Goal: Information Seeking & Learning: Learn about a topic

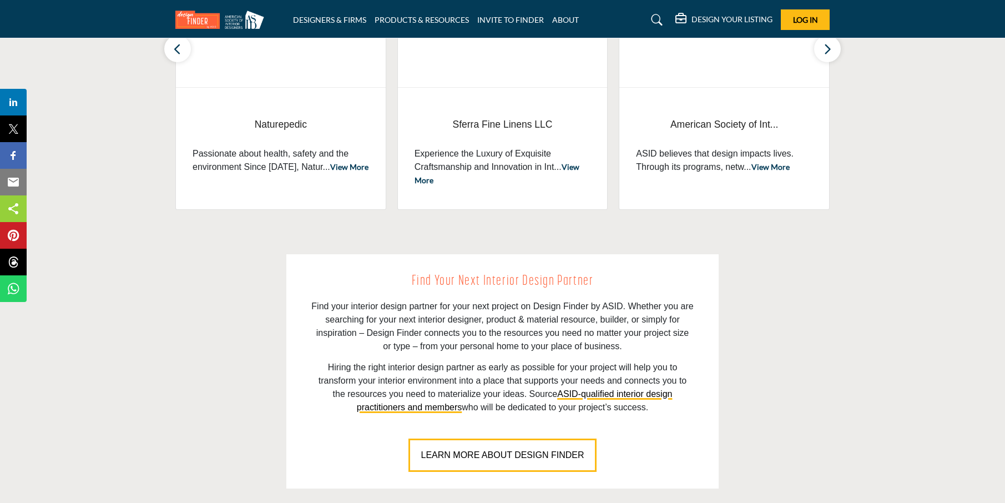
scroll to position [360, 0]
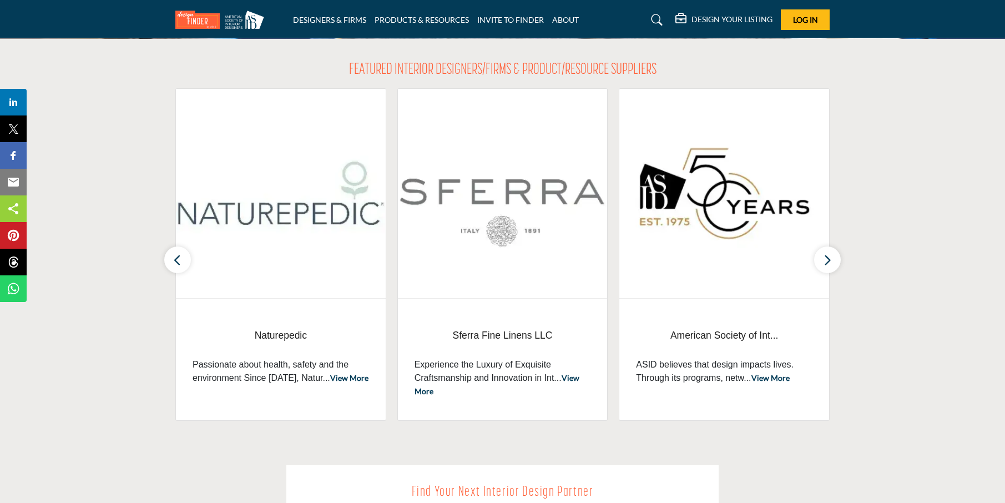
click at [775, 378] on link "View More" at bounding box center [770, 377] width 38 height 9
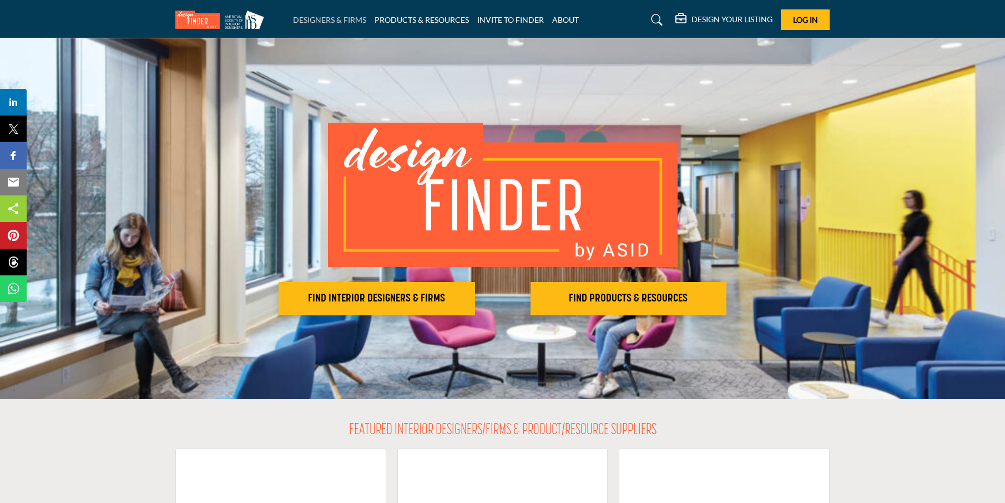
click at [356, 21] on link "DESIGNERS & FIRMS" at bounding box center [329, 19] width 73 height 9
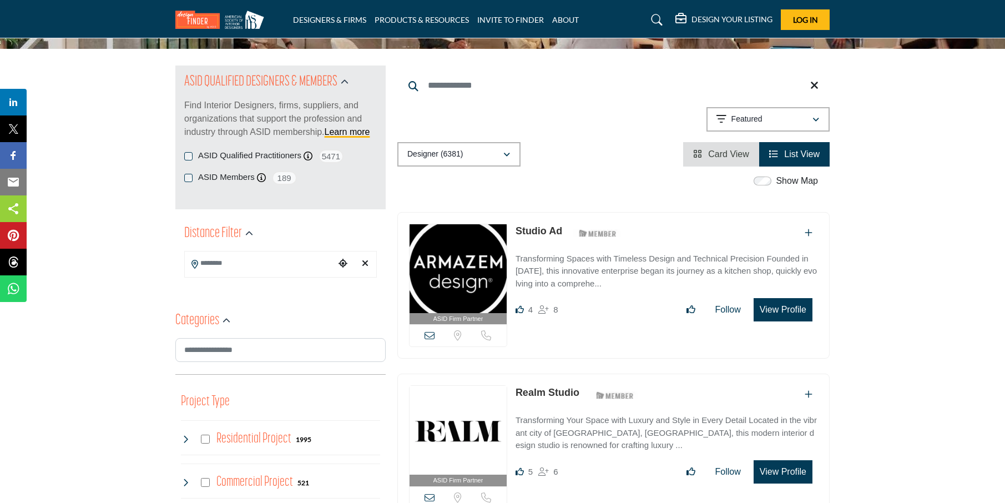
scroll to position [77, 0]
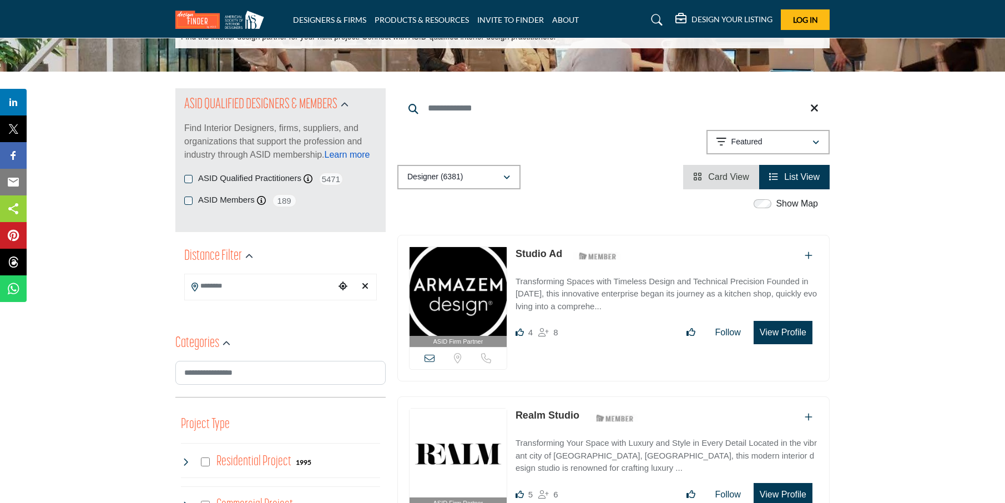
click at [353, 152] on link "Learn more" at bounding box center [348, 154] width 46 height 9
